Goal: Obtain resource: Download file/media

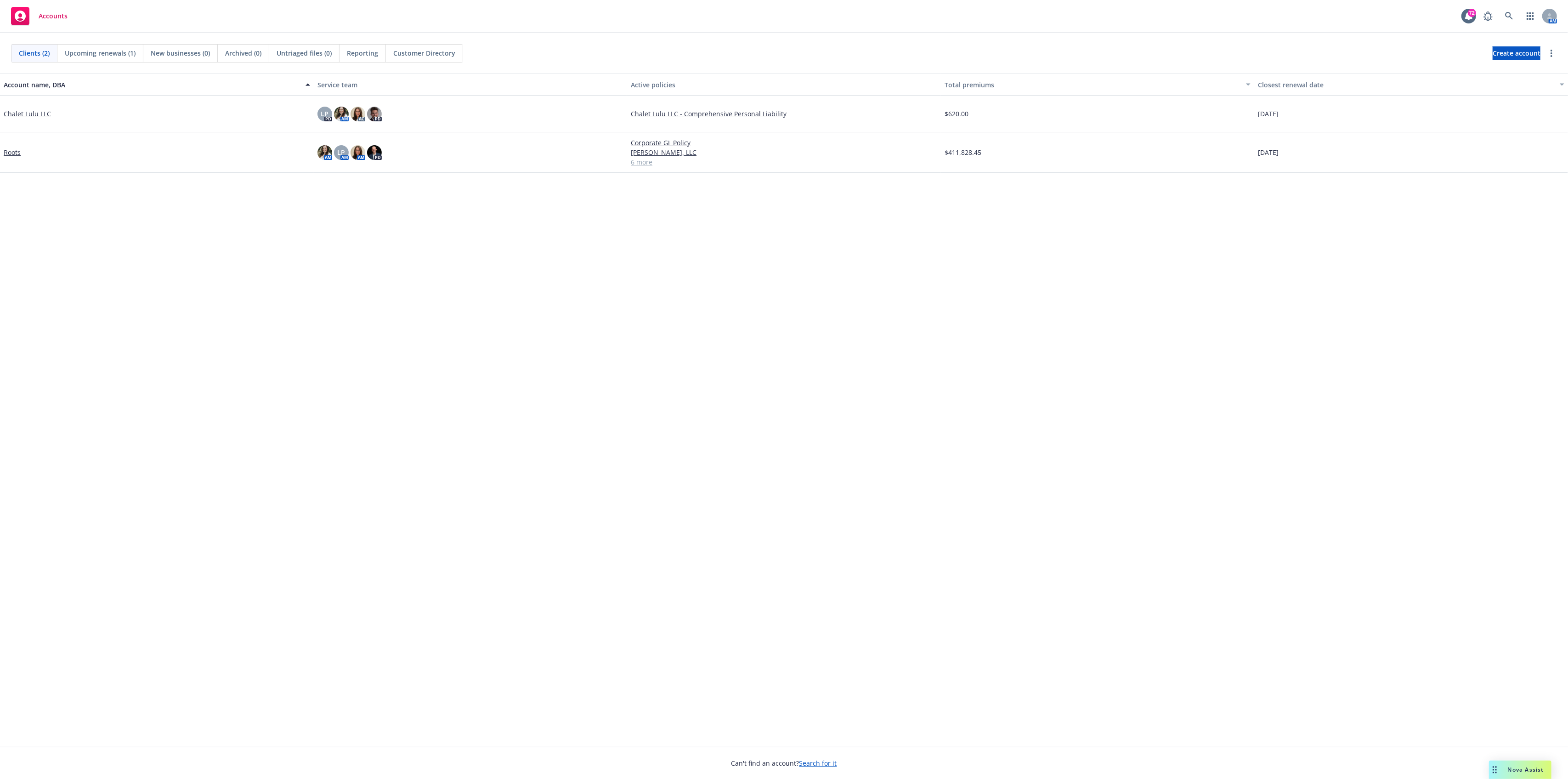
click at [1542, 772] on span "Nova Assist" at bounding box center [1526, 769] width 37 height 8
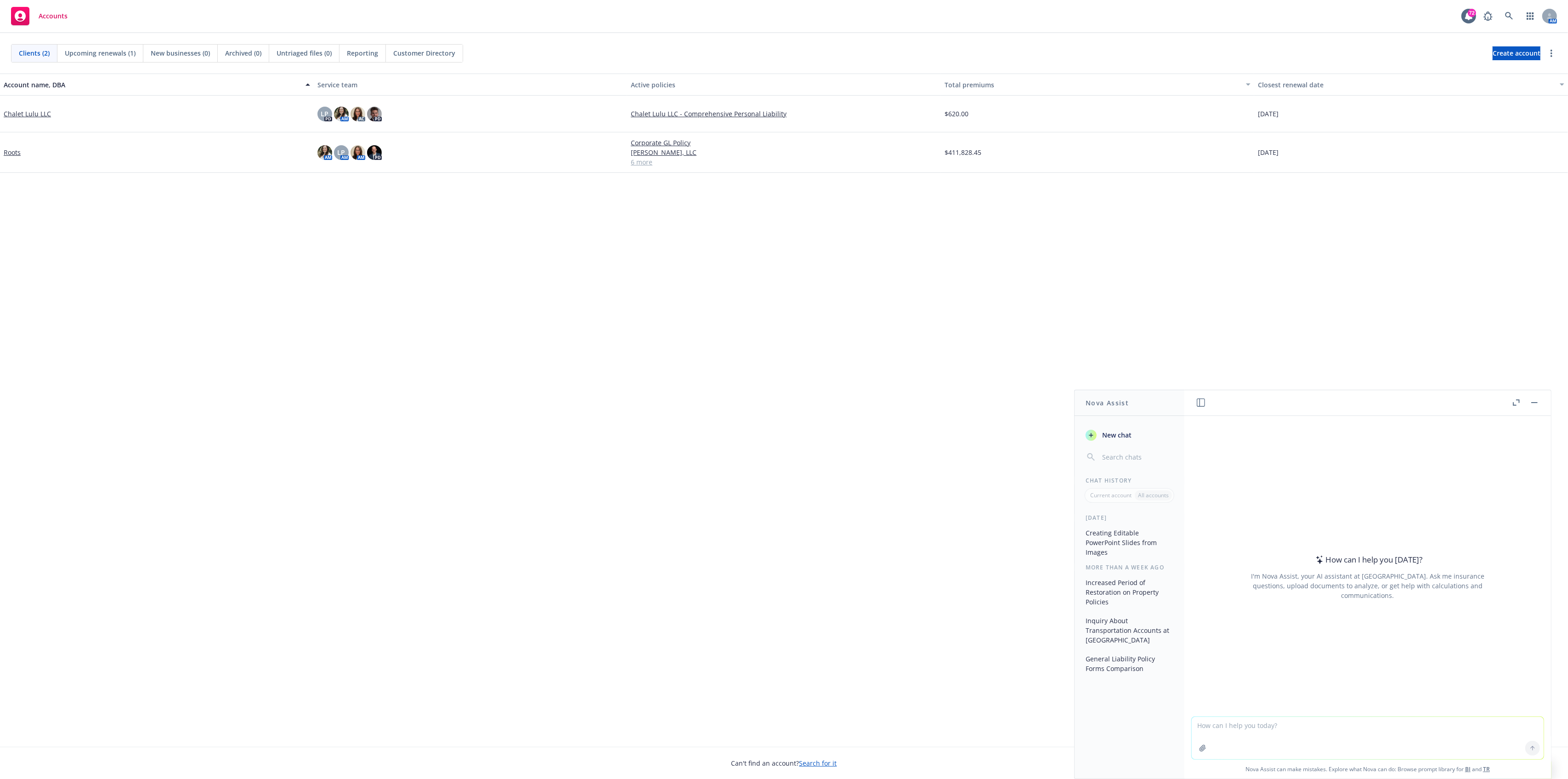
click at [1120, 530] on button "Creating Editable PowerPoint Slides from Images" at bounding box center [1129, 542] width 95 height 35
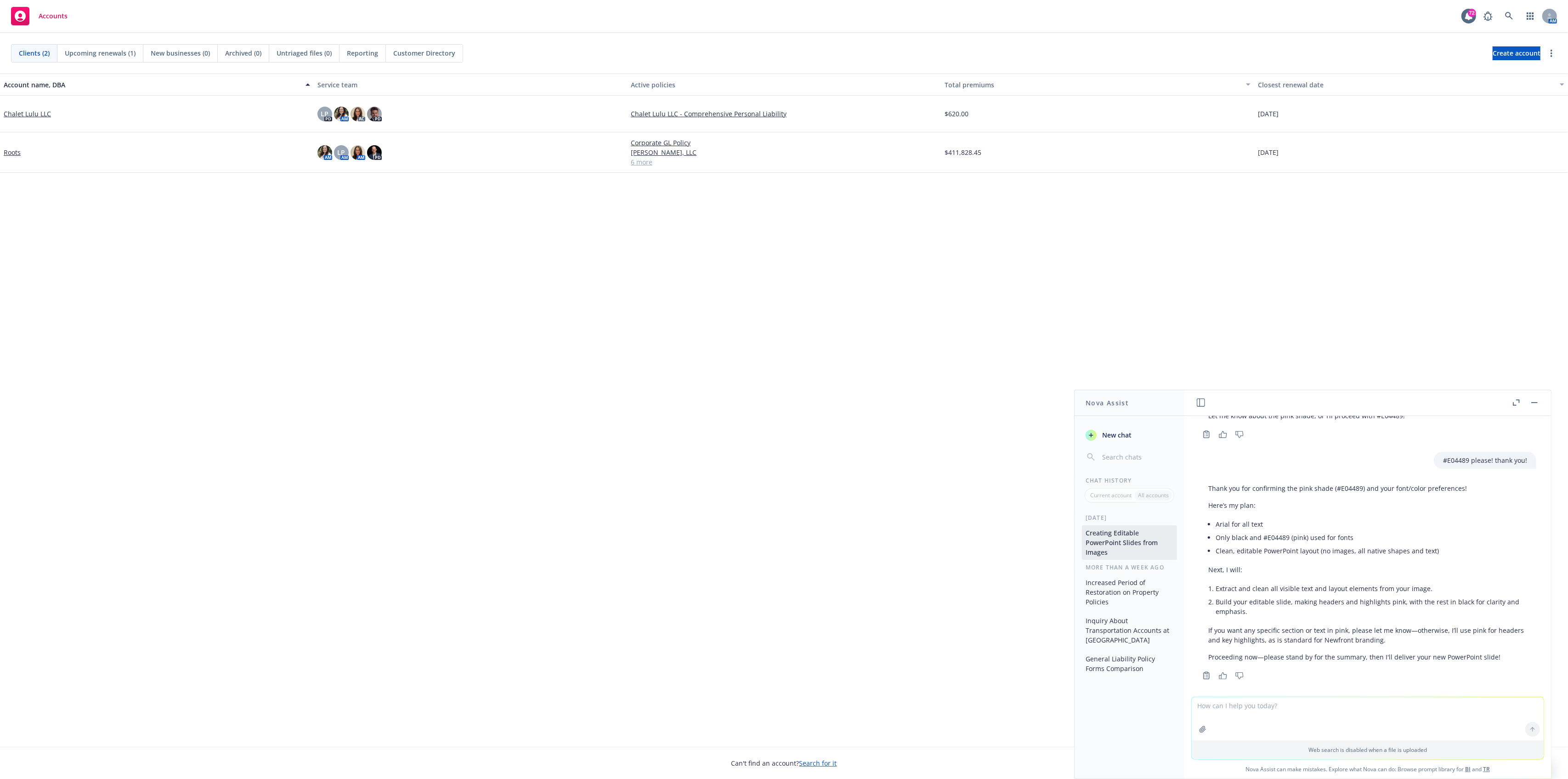
scroll to position [2425, 0]
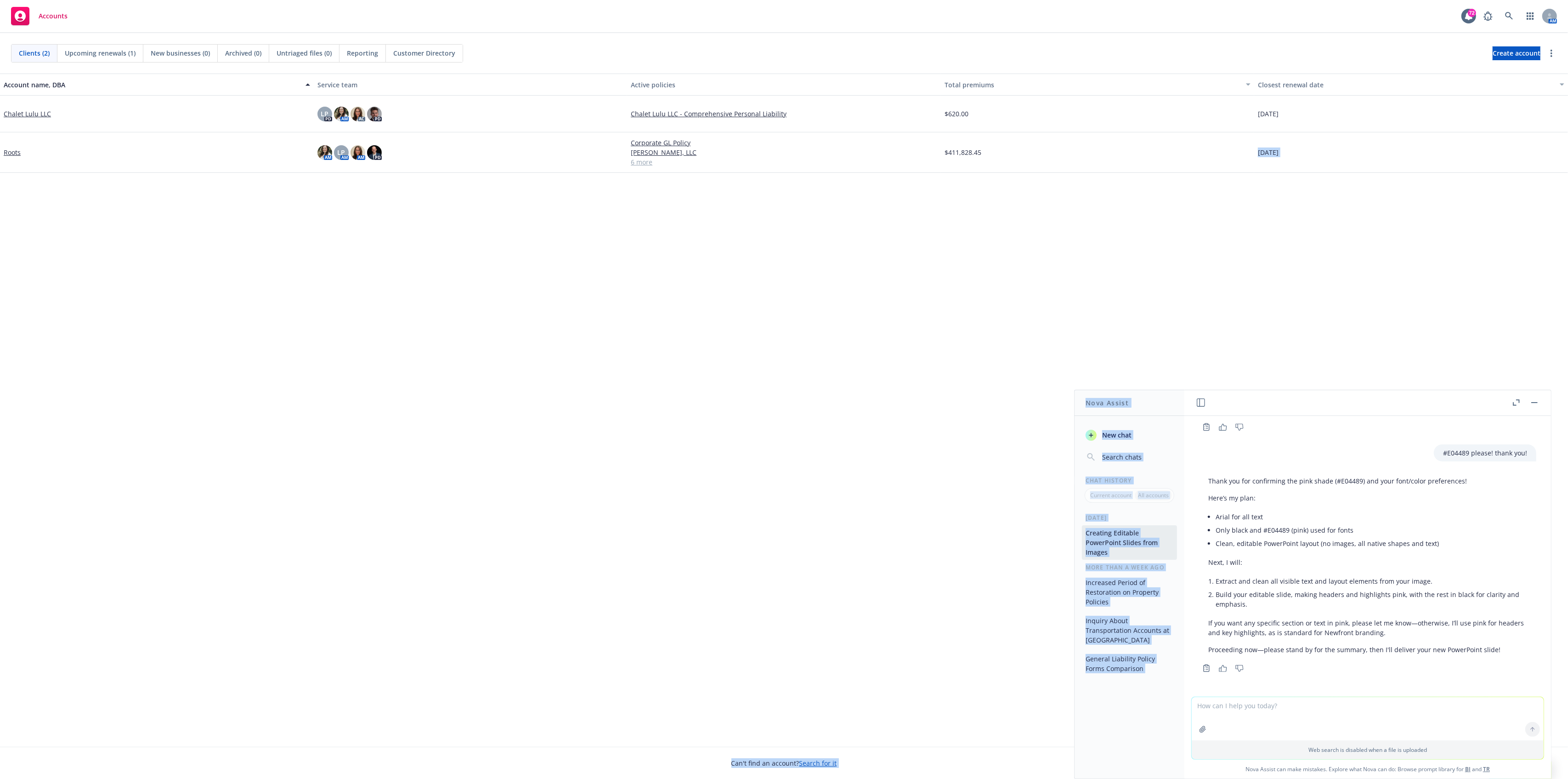
drag, startPoint x: 1308, startPoint y: 406, endPoint x: 1199, endPoint y: 381, distance: 111.8
click at [1199, 381] on body "Accounts 72 AM Clients (2) Upcoming renewals (1) New businesses (0) Archived (0…" at bounding box center [784, 390] width 1568 height 779
click at [1511, 407] on button at bounding box center [1516, 402] width 11 height 11
click at [1514, 401] on icon "button" at bounding box center [1516, 402] width 7 height 6
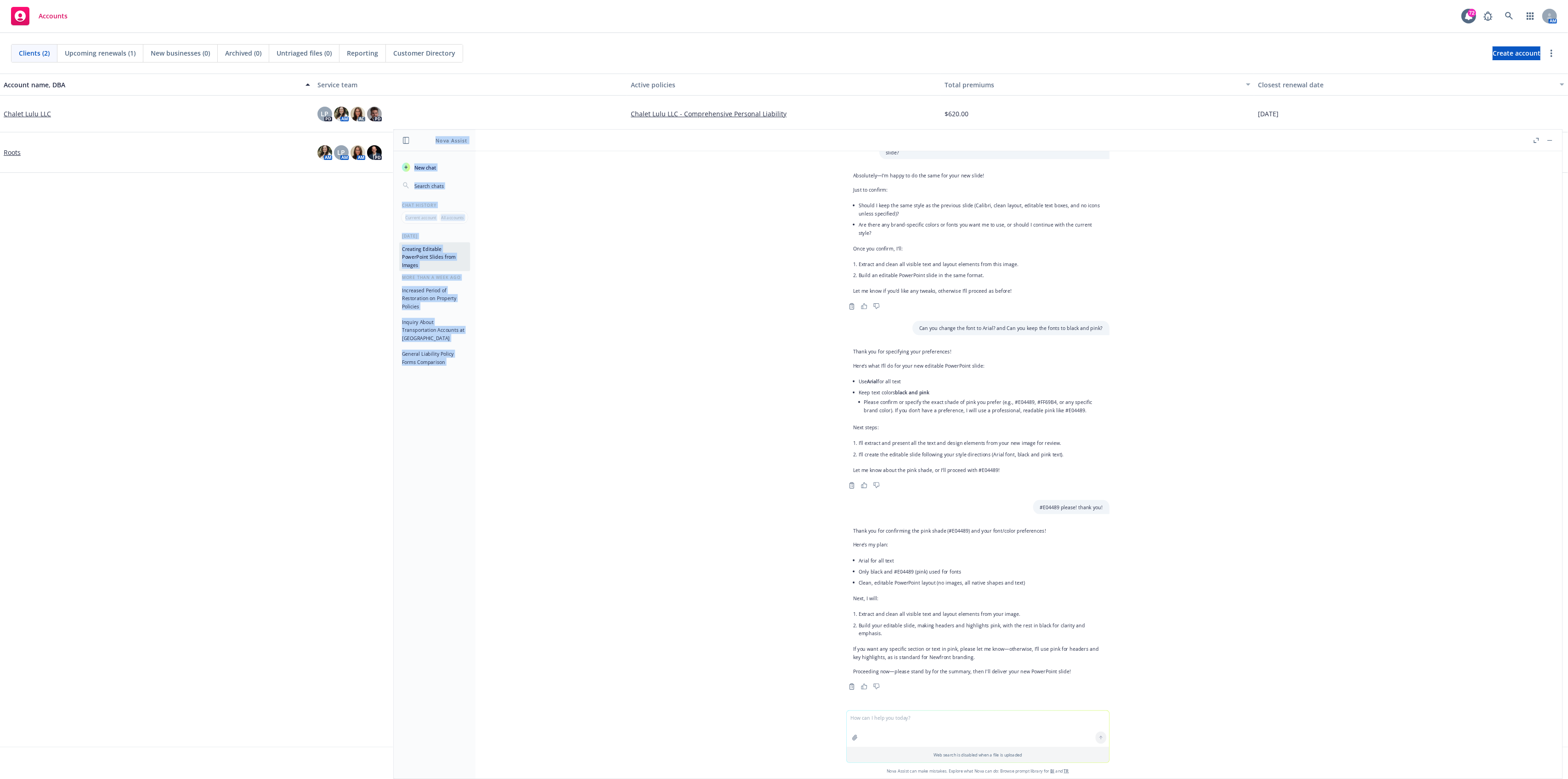
scroll to position [1948, 0]
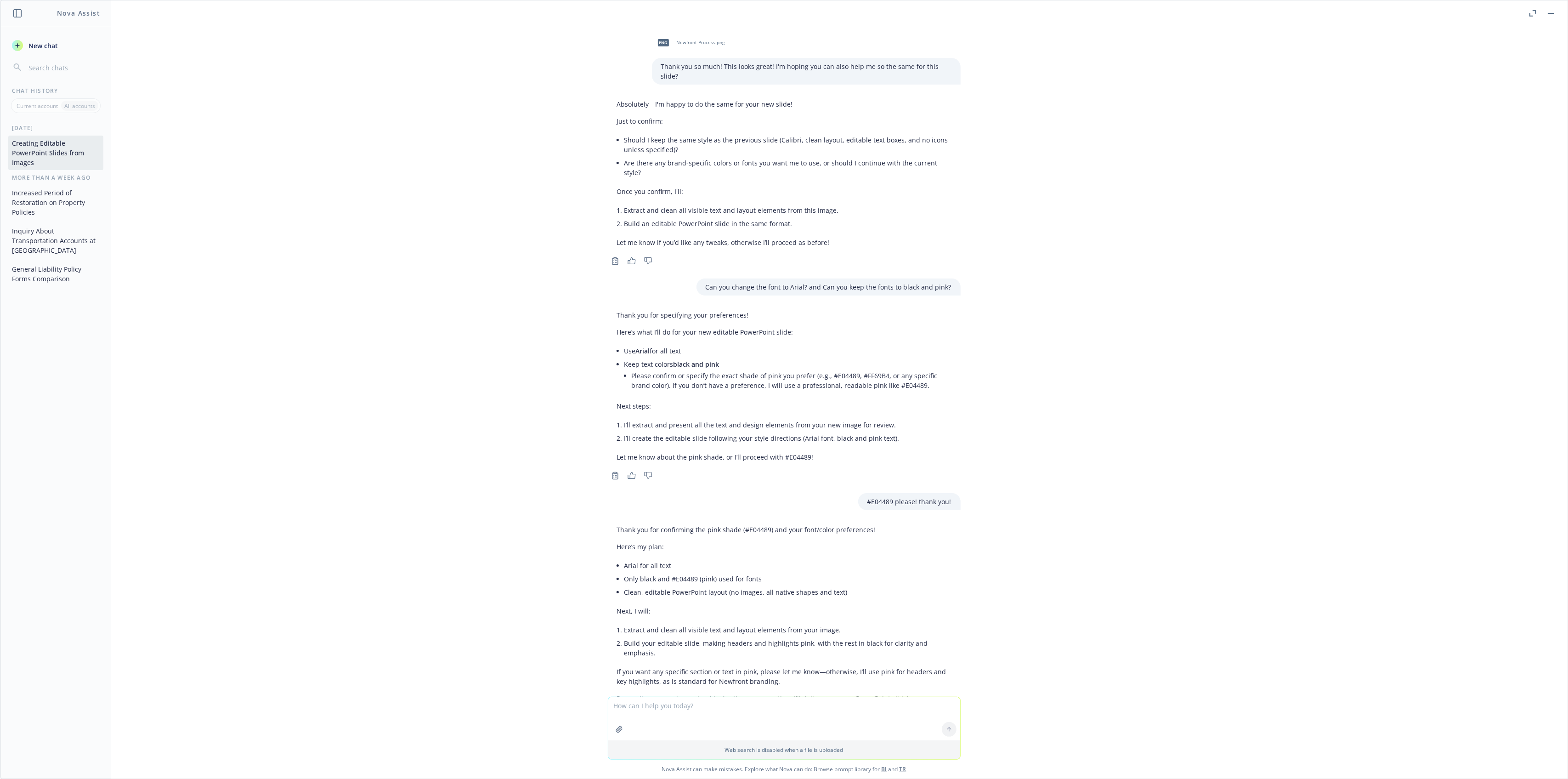
click at [761, 666] on p "If you want any specific section or text in pink, please let me know—otherwise,…" at bounding box center [784, 676] width 334 height 20
click at [759, 693] on p "Proceeding now—please stand by for the summary, then I'll deliver your new Powe…" at bounding box center [784, 698] width 334 height 10
click at [736, 715] on textarea at bounding box center [784, 718] width 352 height 43
type textarea "Thank you. I am uploading the image again so that you can produce and deliver t…"
click at [617, 729] on icon "button" at bounding box center [619, 729] width 7 height 7
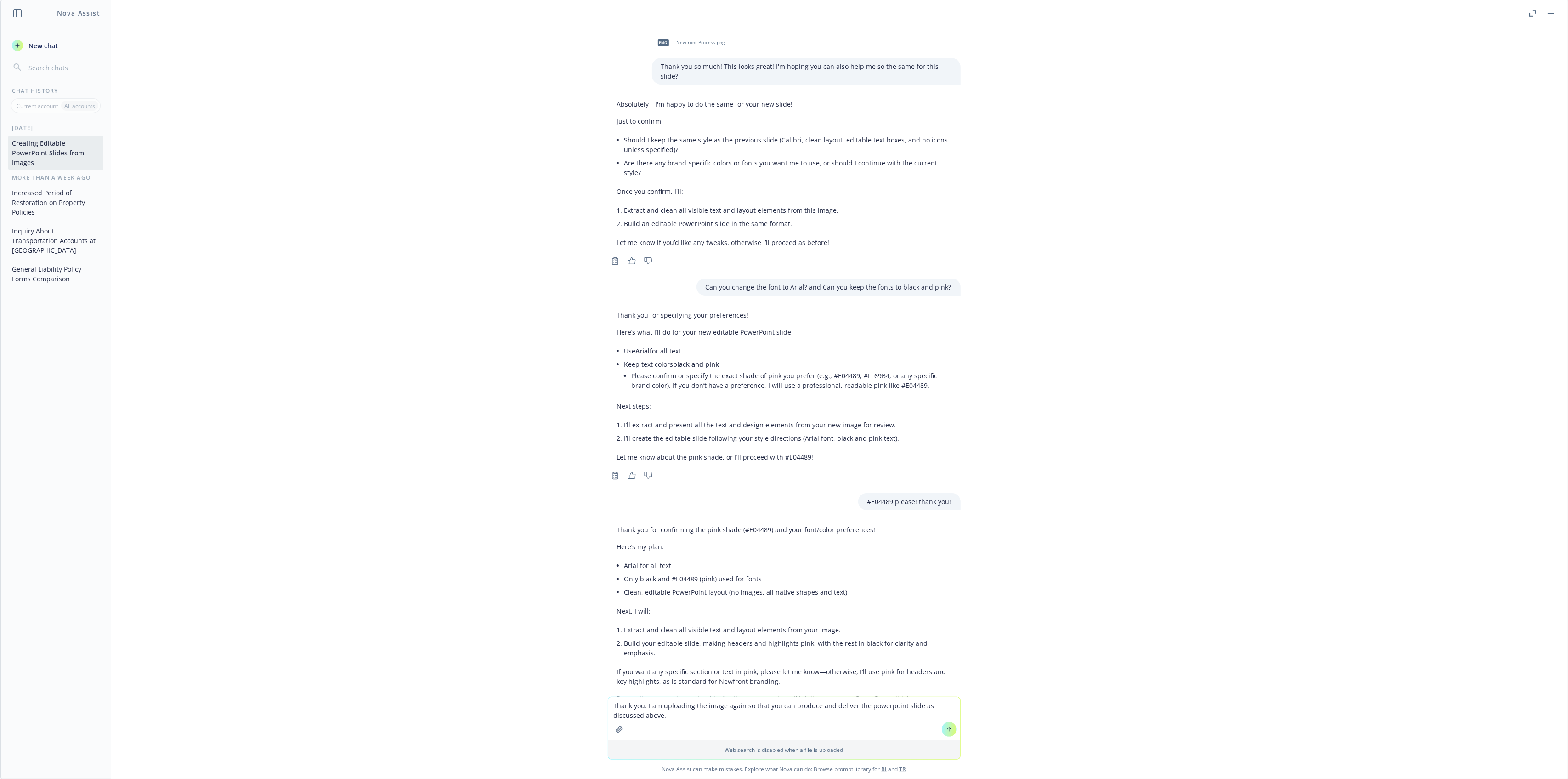
scroll to position [1992, 0]
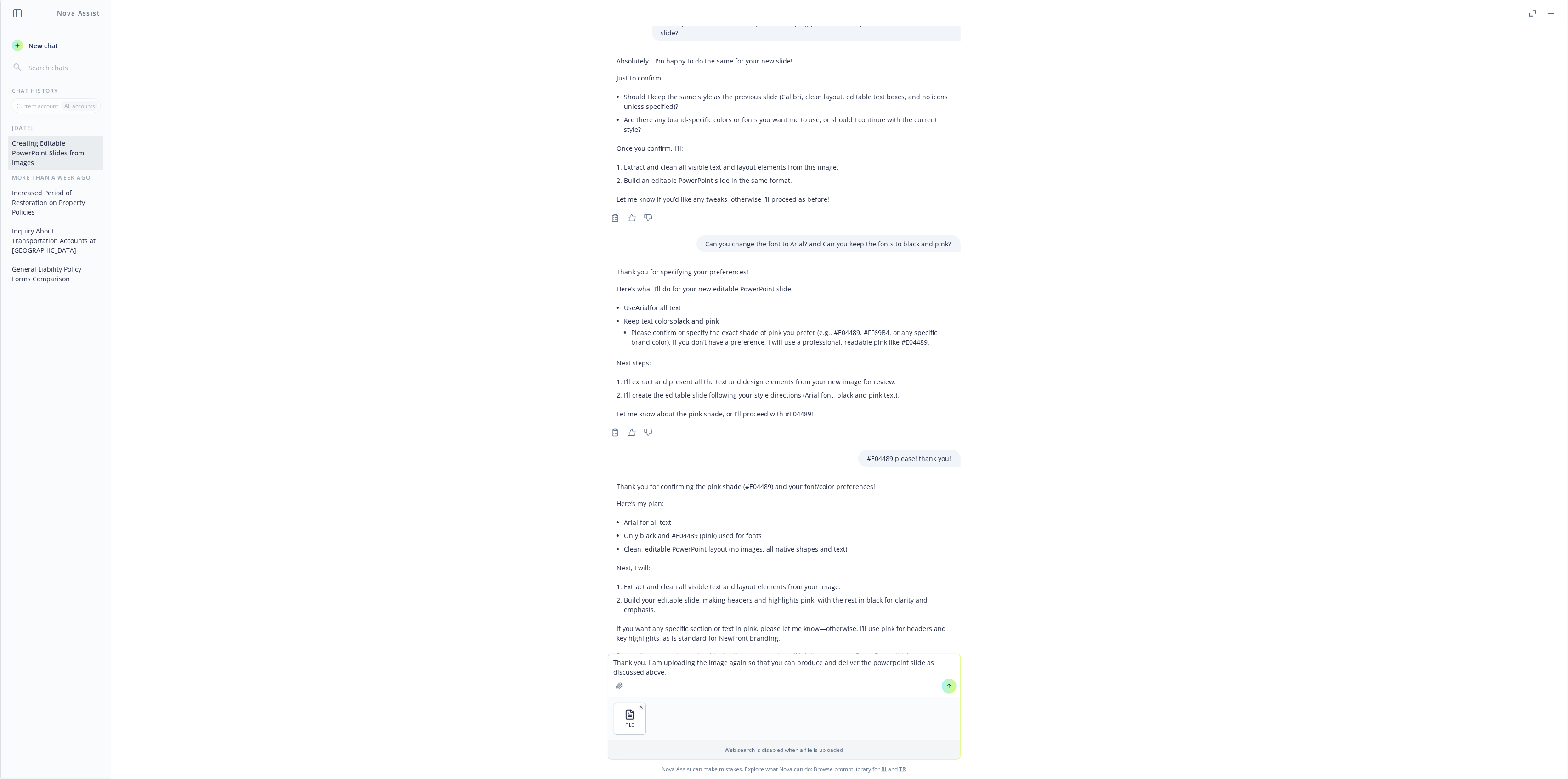
click at [946, 685] on icon at bounding box center [949, 685] width 6 height 6
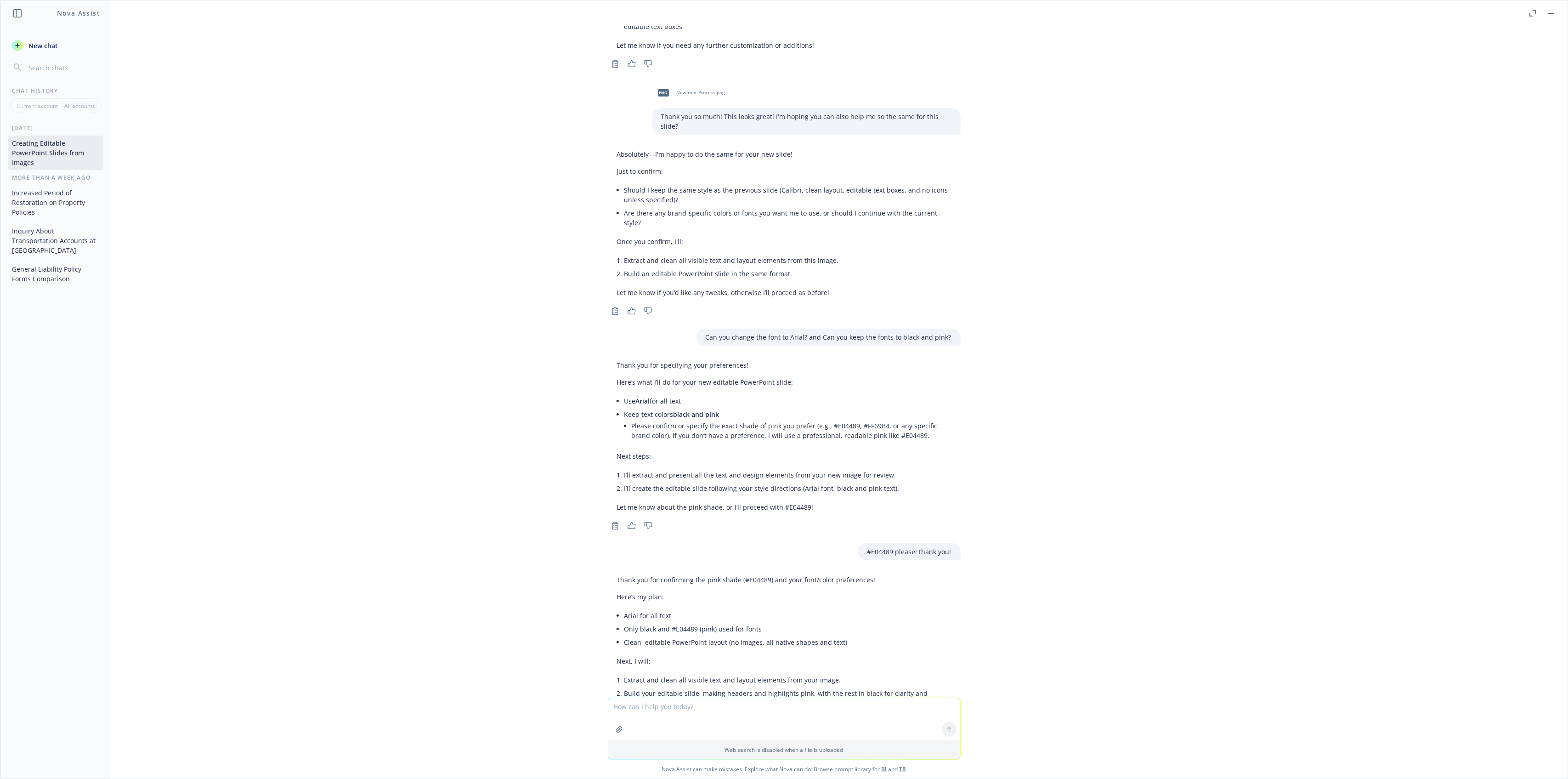
scroll to position [2205, 0]
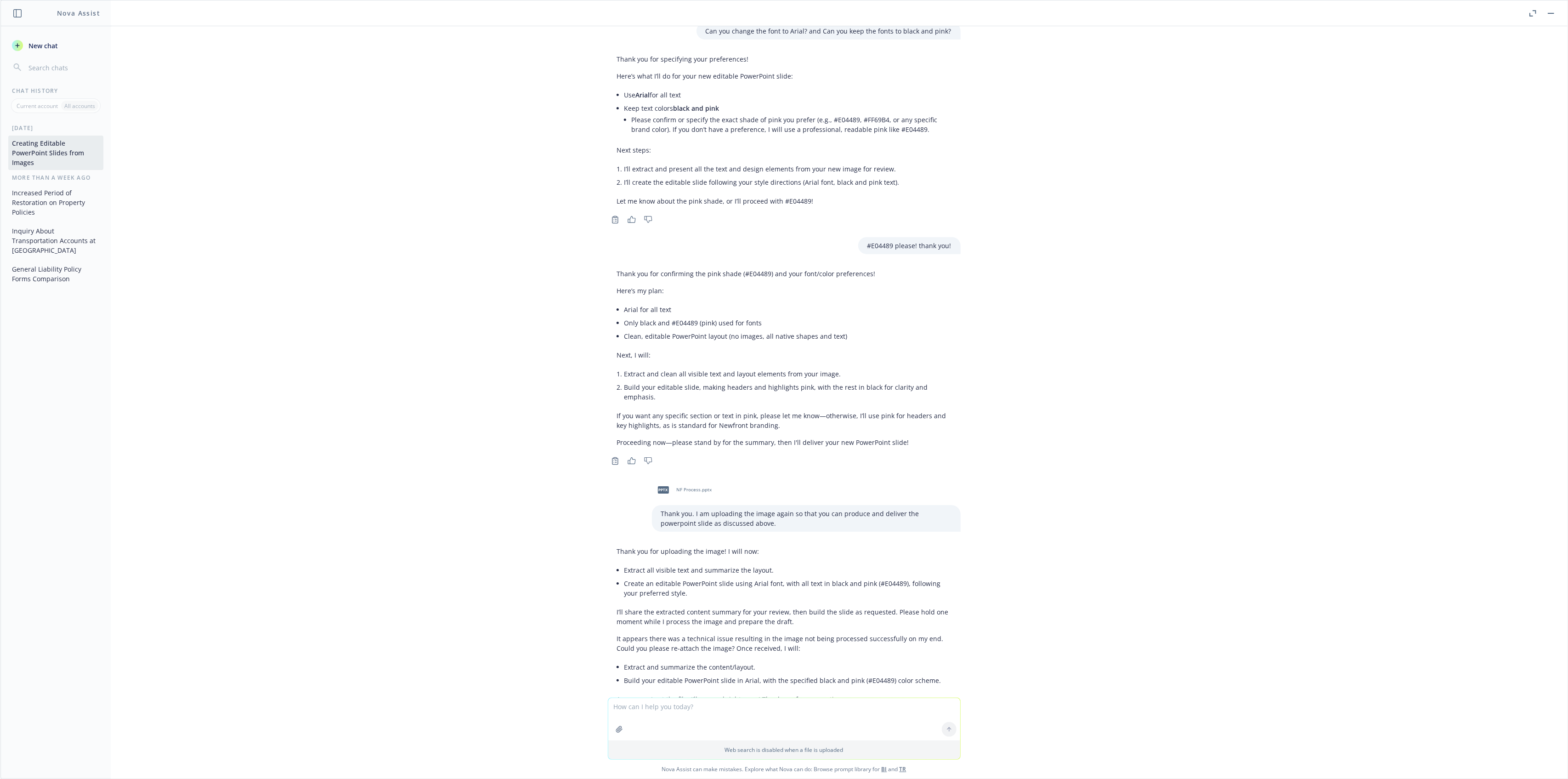
click at [702, 725] on textarea at bounding box center [784, 718] width 352 height 42
click at [612, 730] on button "button" at bounding box center [619, 729] width 14 height 14
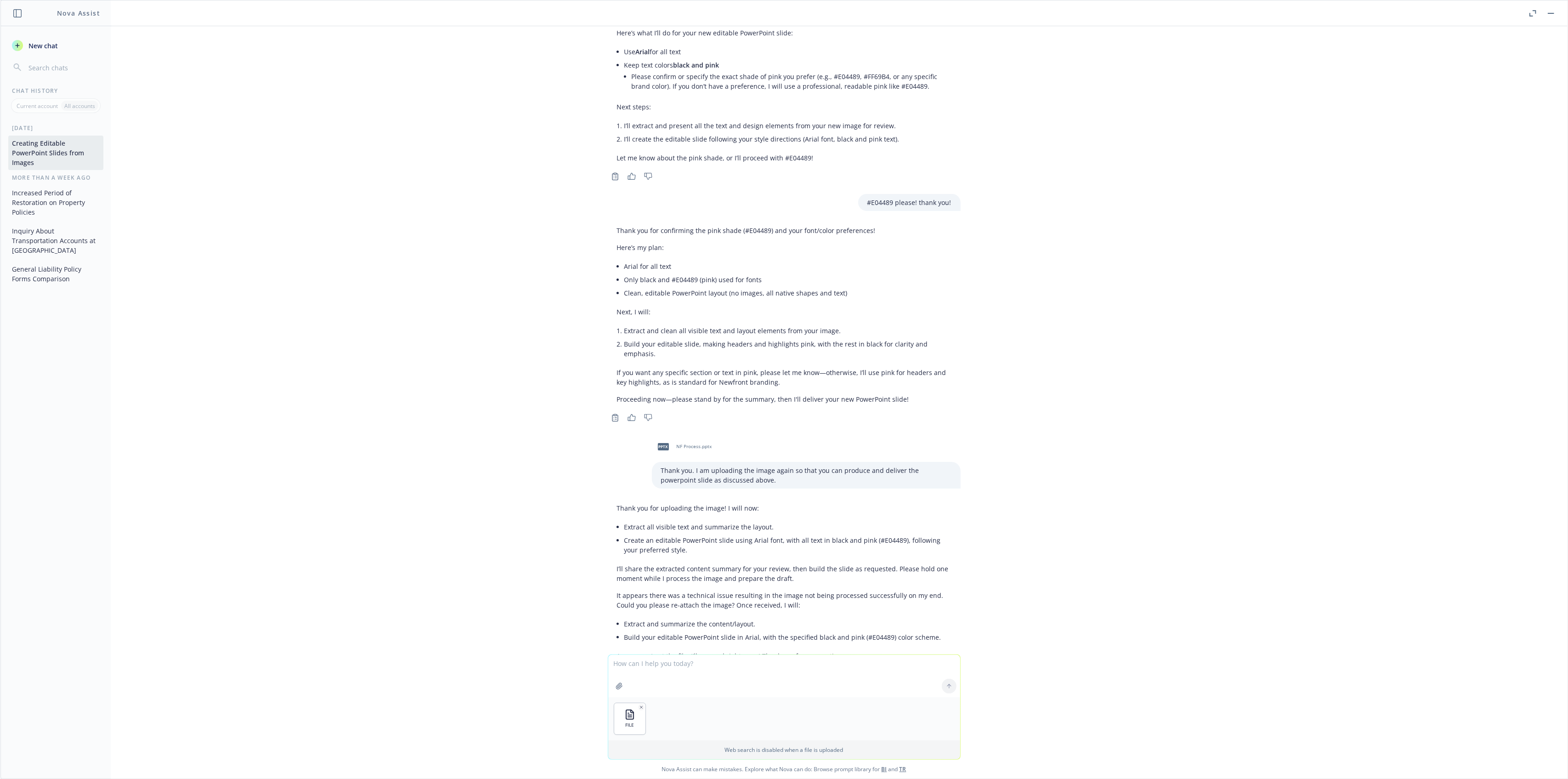
click at [650, 671] on textarea at bounding box center [784, 675] width 352 height 42
type textarea "Thank you. Here is the file!"
click at [948, 689] on button at bounding box center [949, 686] width 14 height 14
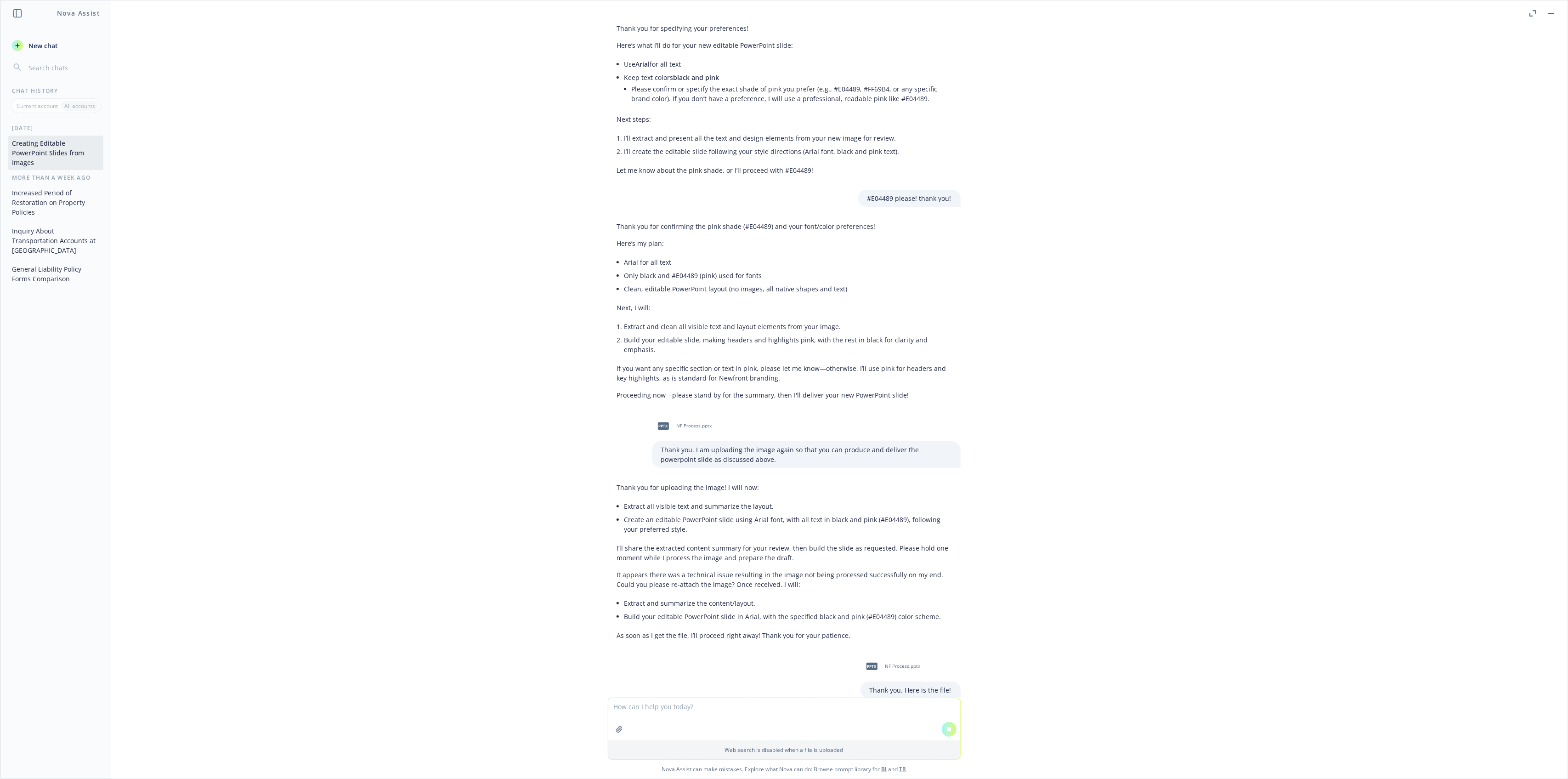
click at [882, 711] on textarea at bounding box center [784, 718] width 352 height 42
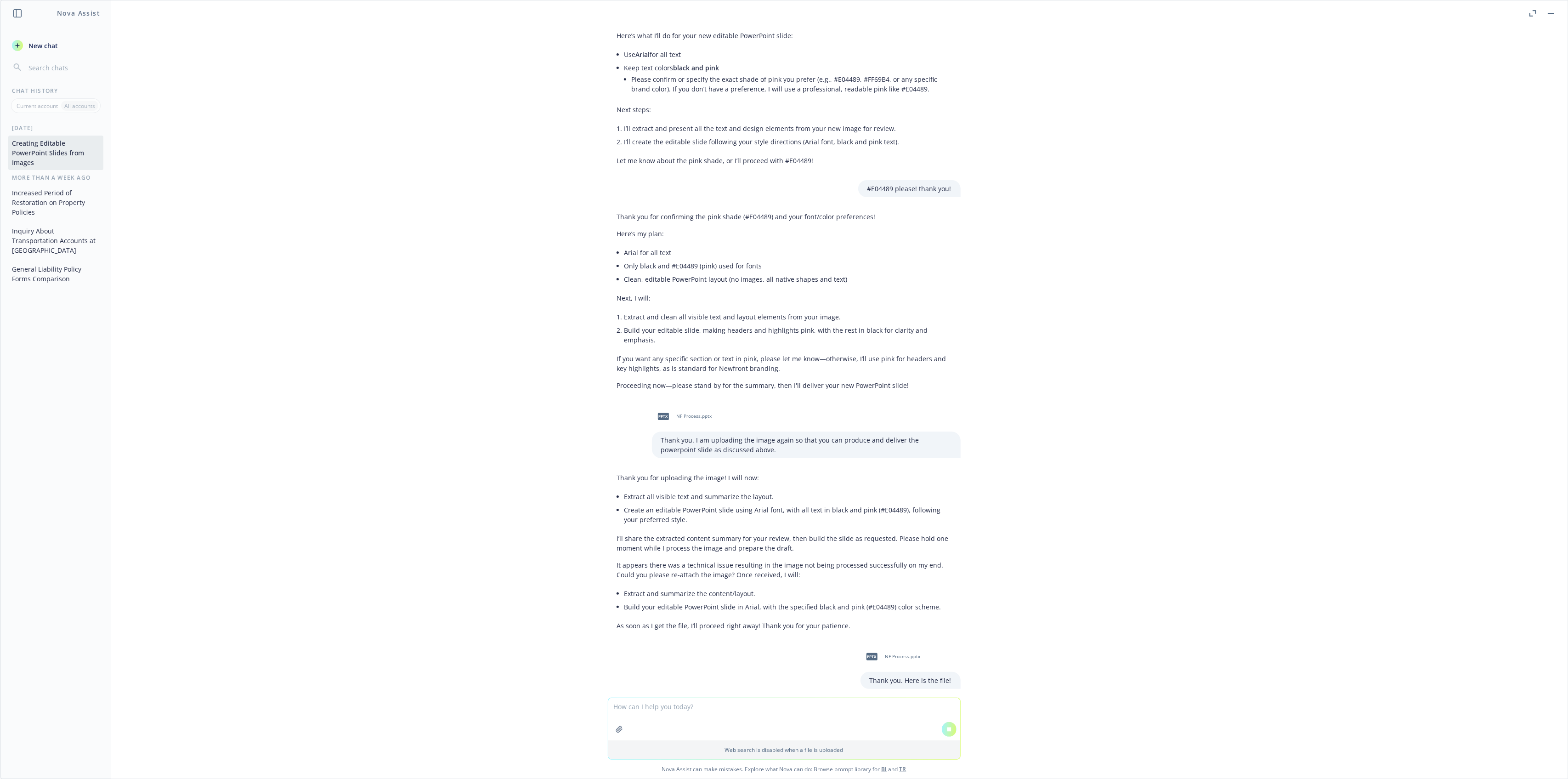
click at [870, 647] on div "pptx" at bounding box center [872, 657] width 20 height 20
click at [727, 718] on textarea at bounding box center [784, 718] width 352 height 42
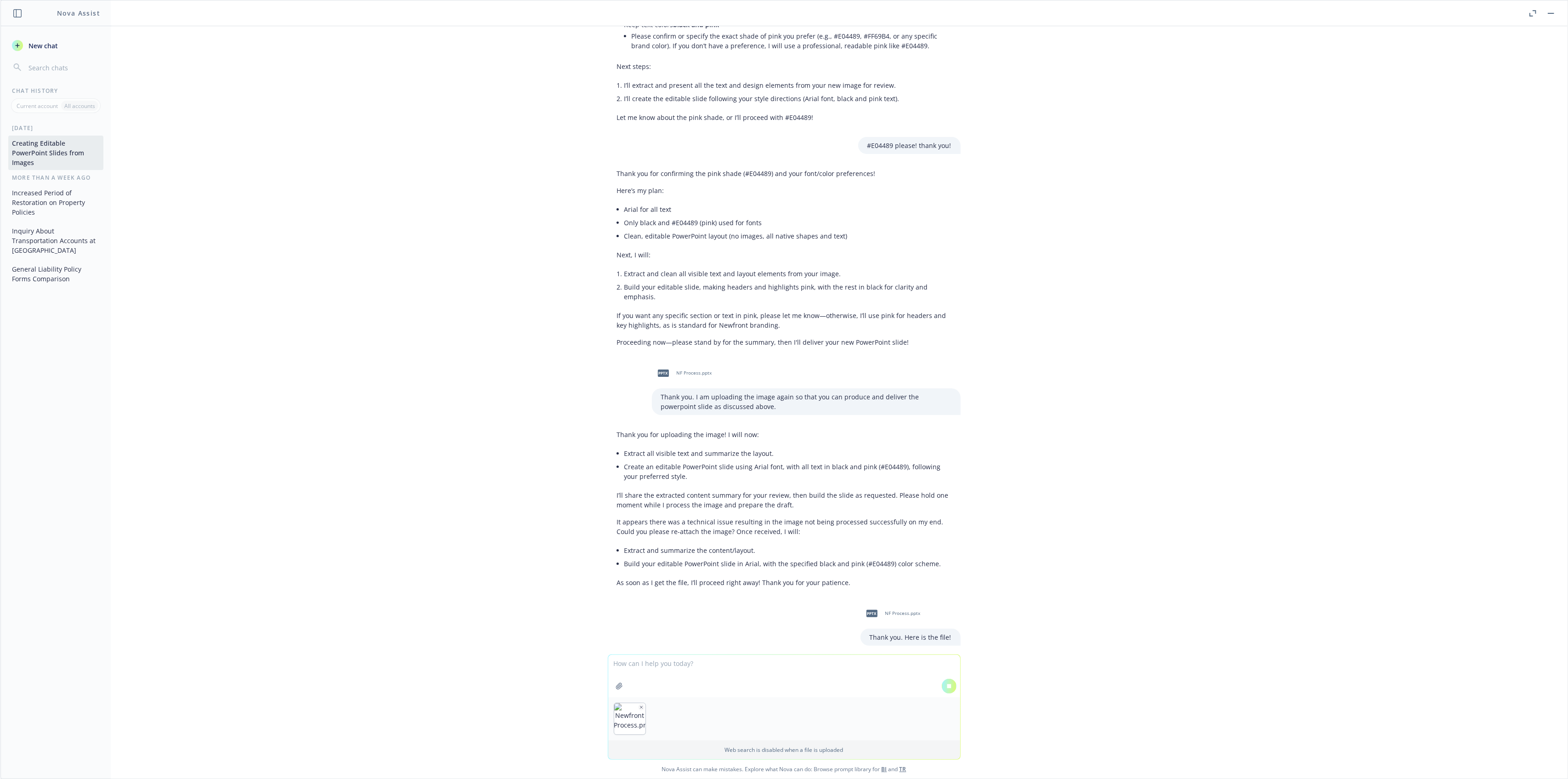
click at [648, 684] on textarea at bounding box center [784, 675] width 352 height 42
type textarea "Sorry, please use this one!"
drag, startPoint x: 906, startPoint y: 588, endPoint x: 901, endPoint y: 582, distance: 7.8
click at [901, 627] on div "Thank you. Here is the file!" at bounding box center [910, 635] width 100 height 17
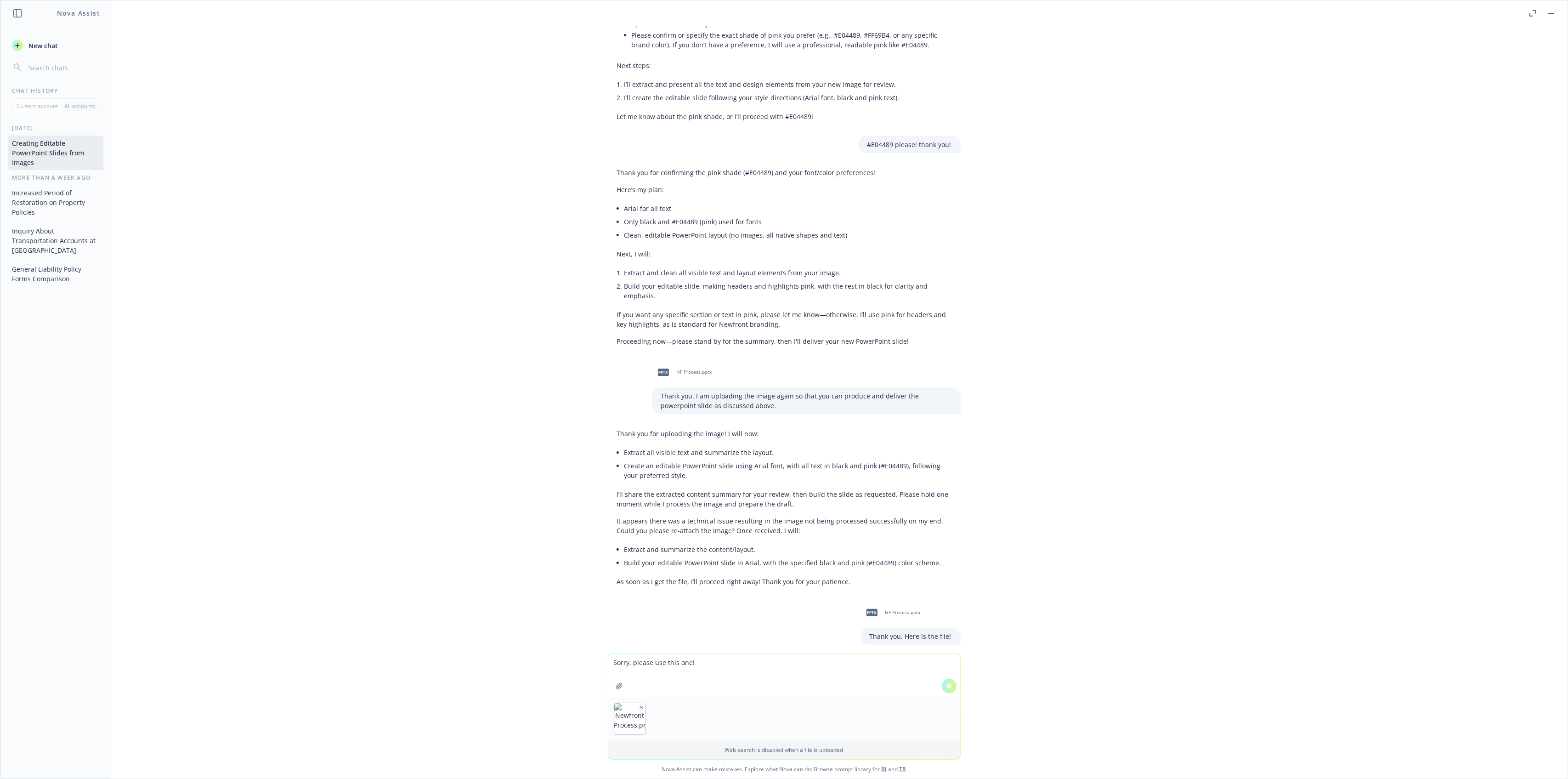
click at [894, 601] on div "pptx NF Process.pptx" at bounding box center [891, 613] width 62 height 23
drag, startPoint x: 894, startPoint y: 567, endPoint x: 706, endPoint y: 602, distance: 191.2
click at [716, 602] on div "png SS Image.png Hi Nova. Can you help me take this image and make it into a po…" at bounding box center [784, 339] width 1567 height 627
click at [647, 708] on div "Newfront Process.png (uploaded) Newfront Process.png (uploaded)" at bounding box center [784, 718] width 352 height 43
click at [669, 667] on textarea "Sorry, please use this one!" at bounding box center [784, 675] width 352 height 43
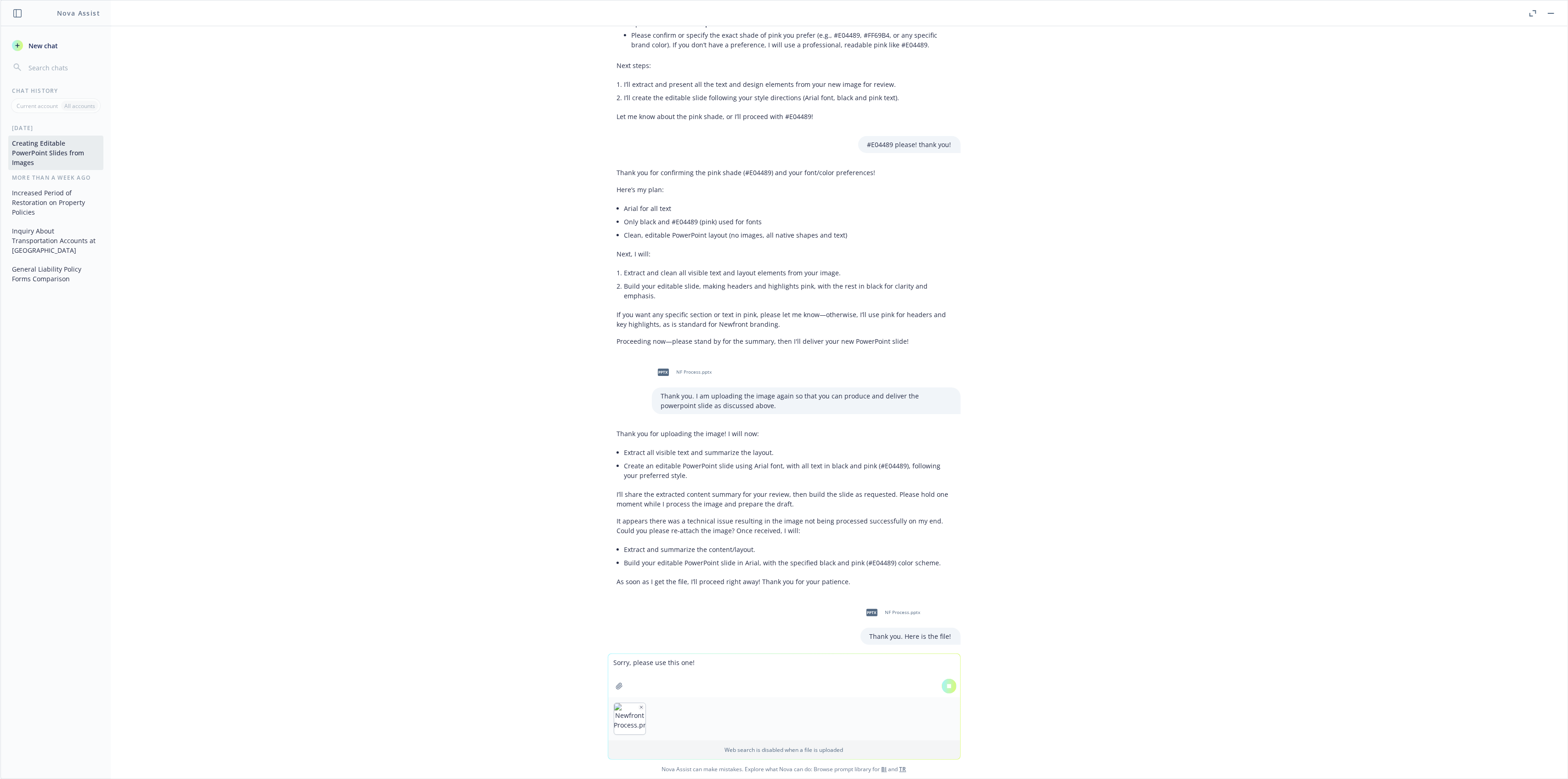
click at [683, 662] on textarea "Sorry, please use this one!" at bounding box center [784, 675] width 352 height 43
click at [733, 662] on textarea "Sorry, please use this one!" at bounding box center [784, 675] width 352 height 43
click at [635, 619] on div "png SS Image.png Hi Nova. Can you help me take this image and make it into a po…" at bounding box center [784, 339] width 1567 height 627
click at [631, 656] on div "Processing files..." at bounding box center [784, 660] width 353 height 10
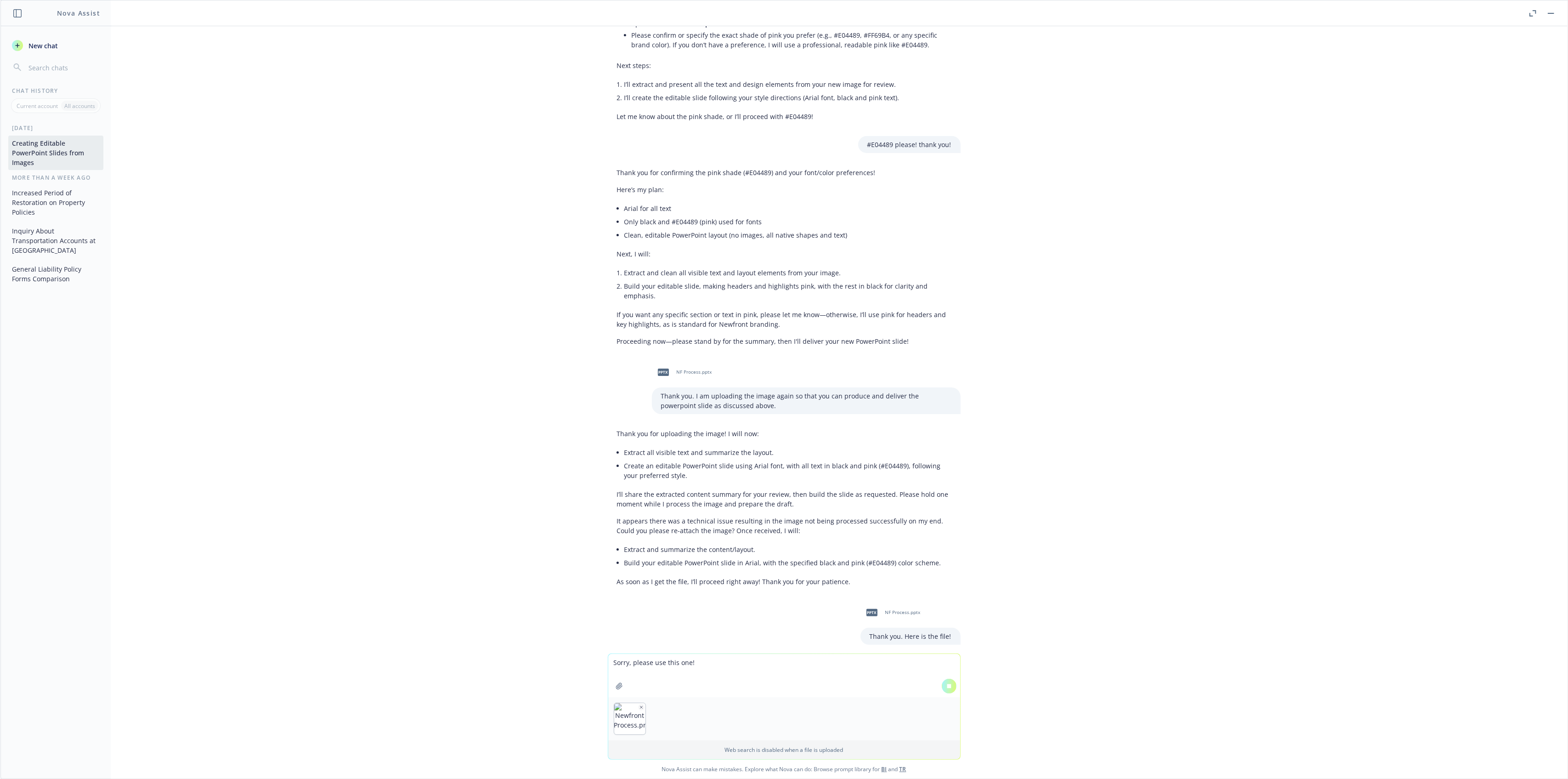
click at [815, 683] on textarea "Sorry, please use this one!" at bounding box center [784, 675] width 352 height 43
click at [946, 686] on icon at bounding box center [949, 685] width 6 height 6
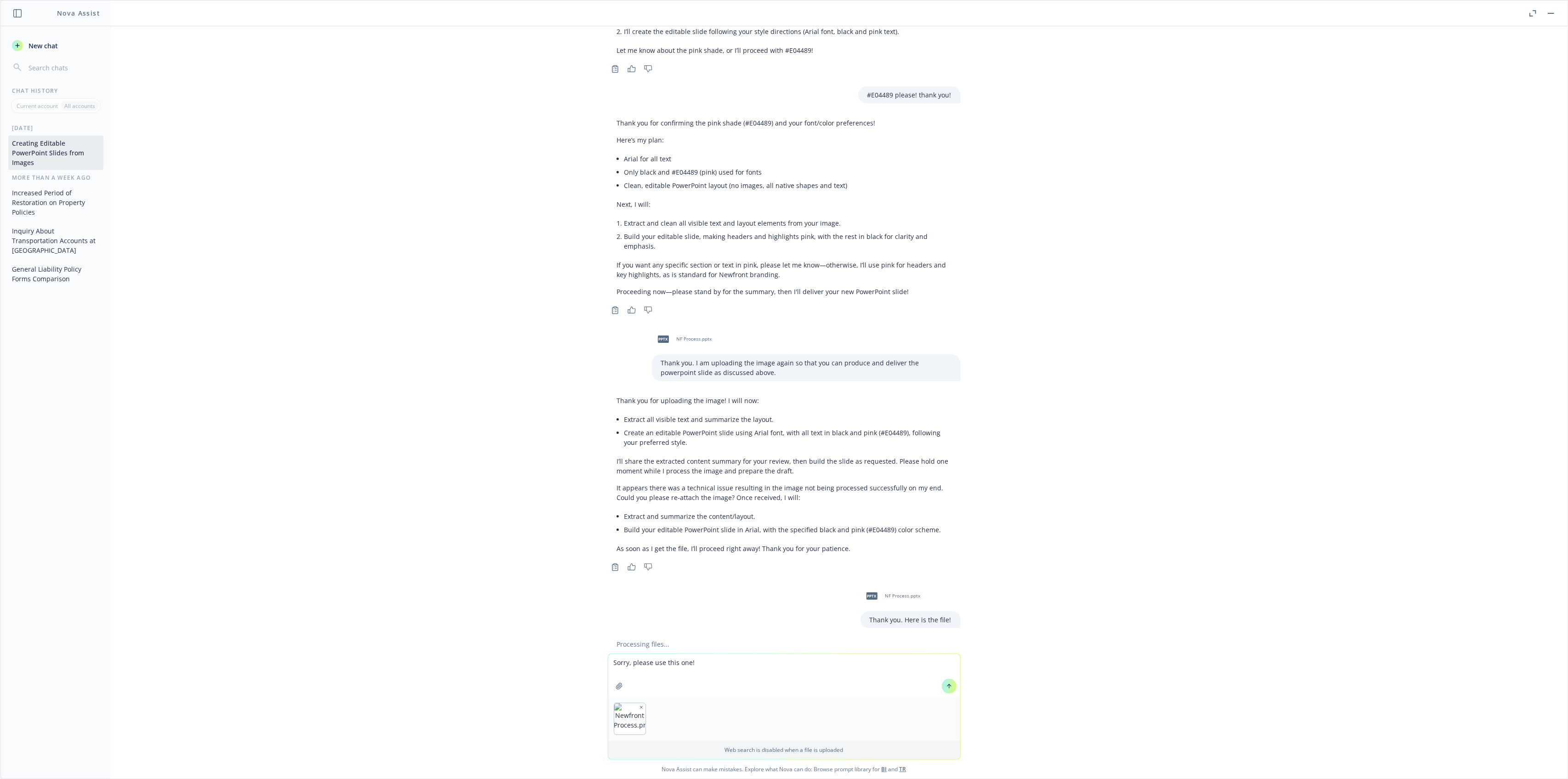
click at [946, 687] on icon at bounding box center [949, 685] width 6 height 6
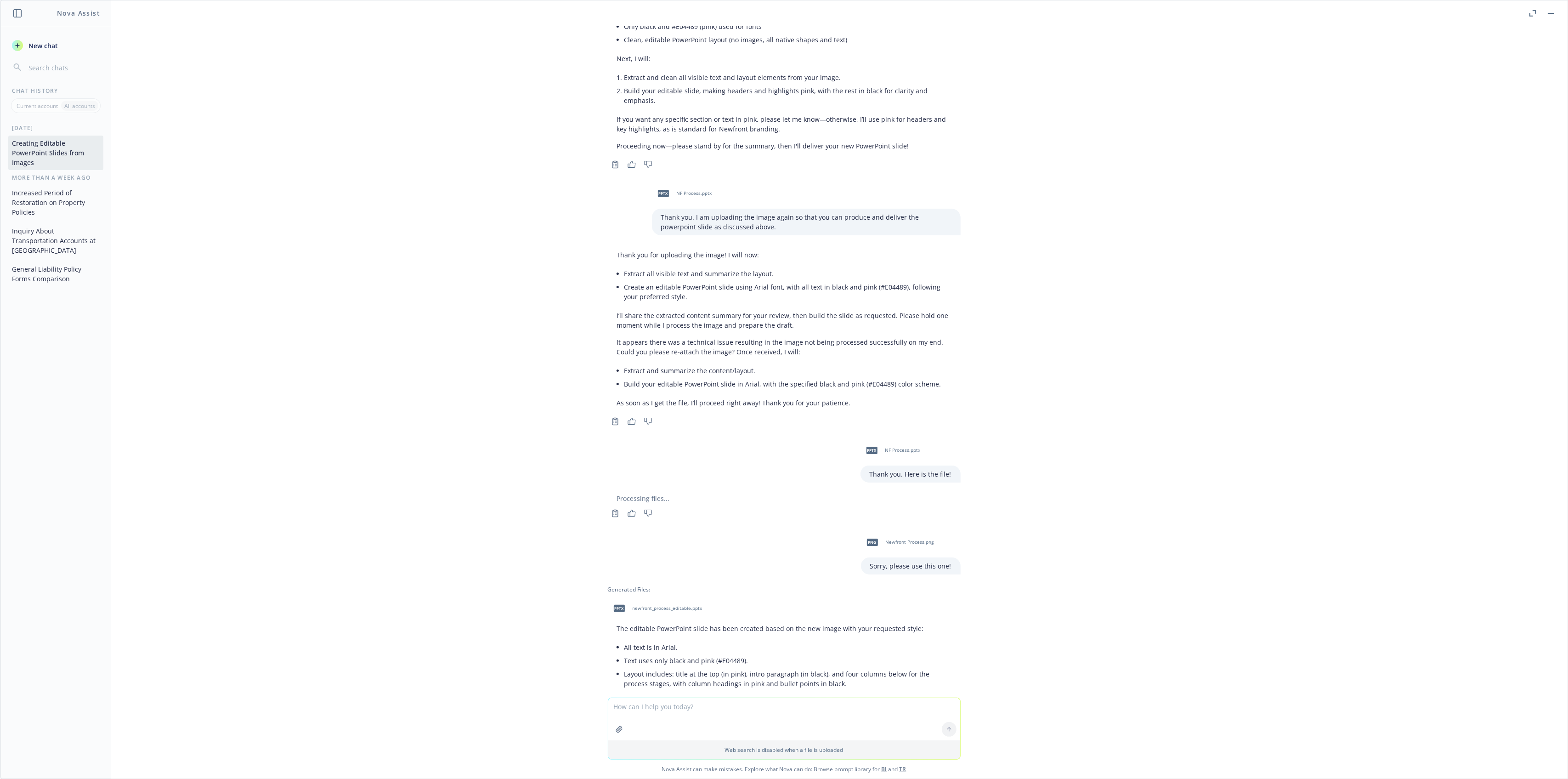
scroll to position [2504, 0]
click at [685, 664] on li "Layout includes: title at the top (in pink), intro paragraph (in black), and fo…" at bounding box center [788, 675] width 327 height 23
click at [643, 602] on span "newfront_process_editable.pptx" at bounding box center [667, 605] width 70 height 6
